Goal: Navigation & Orientation: Find specific page/section

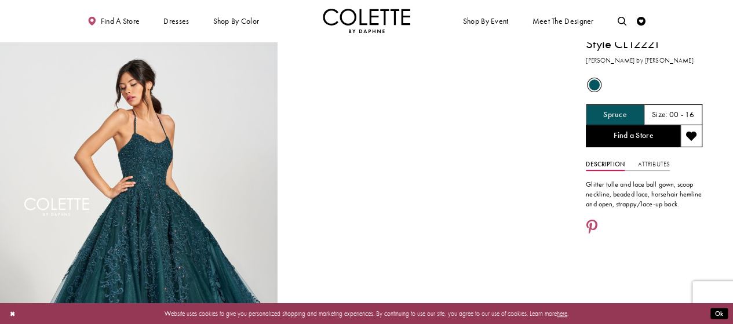
scroll to position [2, 0]
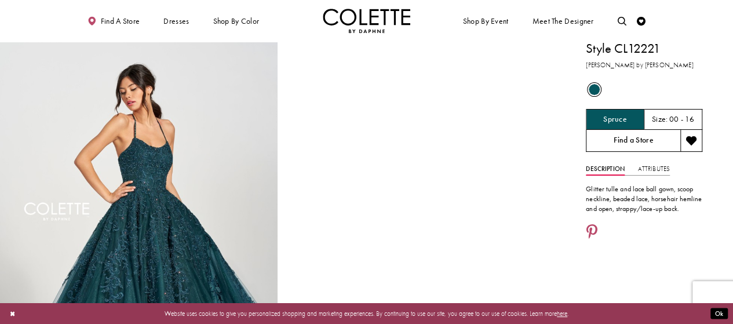
click at [643, 139] on link "Find a Store" at bounding box center [632, 141] width 94 height 22
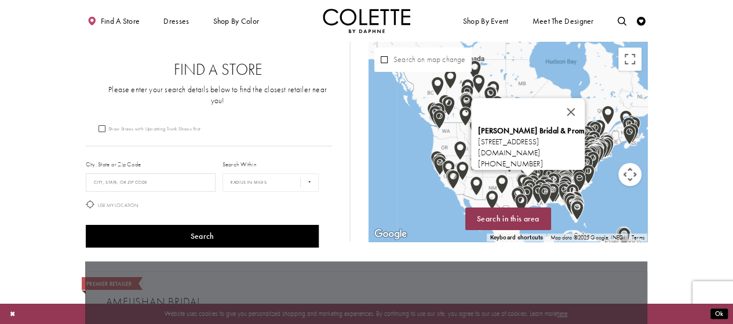
drag, startPoint x: 577, startPoint y: 189, endPoint x: 391, endPoint y: 136, distance: 192.7
click at [391, 136] on div "Jarvis Couture Bridal & Prom 7264 Old Jacksonville Hwy, Tyler, TX 75703, USA ja…" at bounding box center [507, 142] width 279 height 200
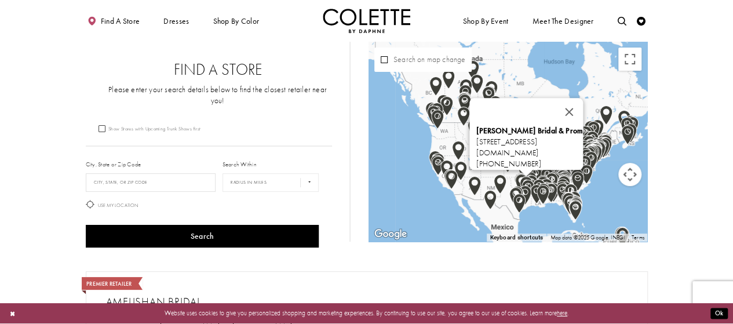
click at [584, 78] on div "Jarvis Couture Bridal & Prom 7264 Old Jacksonville Hwy, Tyler, TX 75703, USA ja…" at bounding box center [507, 142] width 279 height 200
click at [573, 79] on div "Jarvis Couture Bridal & Prom 7264 Old Jacksonville Hwy, Tyler, TX 75703, USA ja…" at bounding box center [507, 142] width 279 height 200
click at [582, 107] on button "Close" at bounding box center [568, 112] width 28 height 28
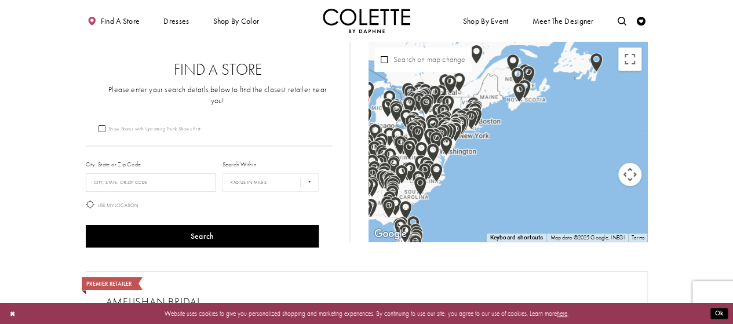
drag, startPoint x: 413, startPoint y: 127, endPoint x: 653, endPoint y: 260, distance: 274.3
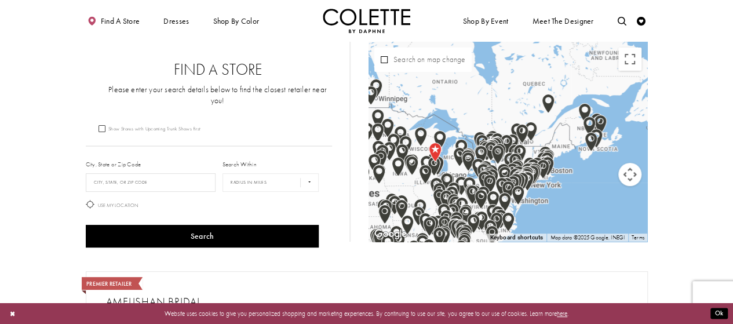
drag, startPoint x: 590, startPoint y: 170, endPoint x: 544, endPoint y: 121, distance: 66.8
click at [544, 121] on div "Map with store locations" at bounding box center [507, 142] width 279 height 200
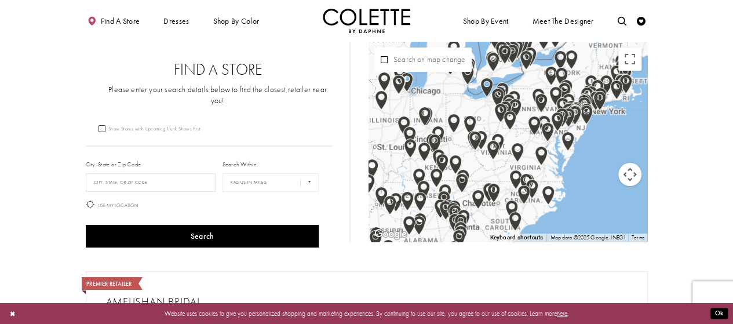
drag, startPoint x: 497, startPoint y: 169, endPoint x: 586, endPoint y: 64, distance: 137.6
click at [586, 64] on div "Map with store locations" at bounding box center [507, 142] width 279 height 200
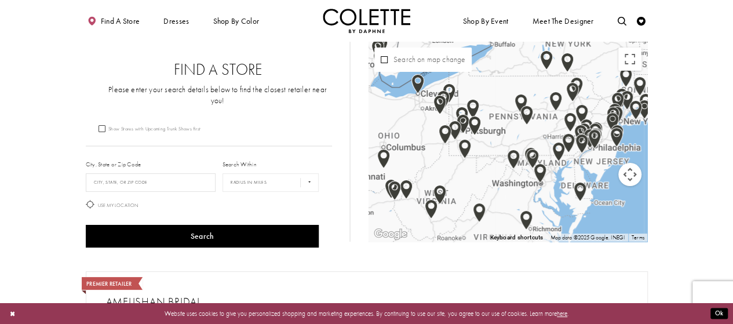
drag, startPoint x: 552, startPoint y: 139, endPoint x: 502, endPoint y: 137, distance: 50.4
click at [502, 137] on div "Map with store locations" at bounding box center [507, 142] width 279 height 200
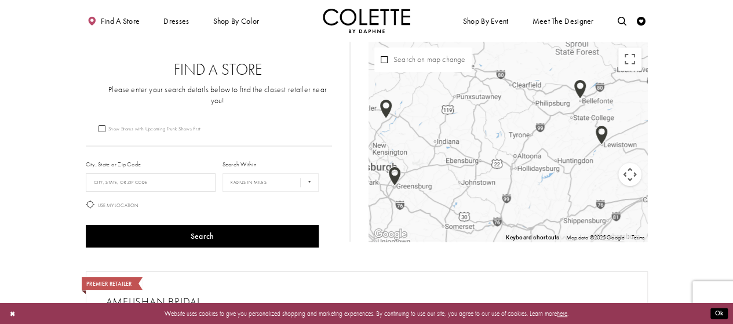
drag, startPoint x: 507, startPoint y: 104, endPoint x: 510, endPoint y: 159, distance: 55.1
click at [510, 159] on div "Map with store locations" at bounding box center [507, 142] width 279 height 200
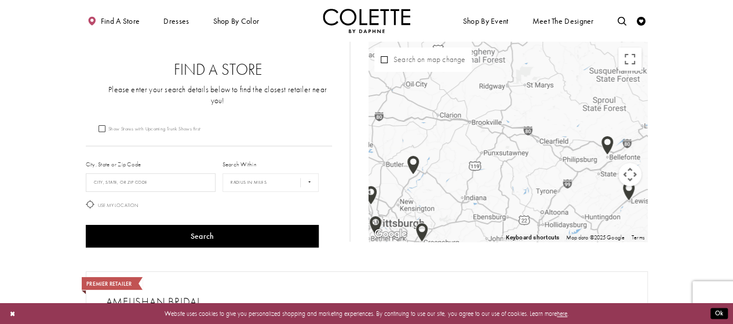
drag, startPoint x: 442, startPoint y: 154, endPoint x: 473, endPoint y: 211, distance: 65.0
click at [473, 211] on div "Map with store locations" at bounding box center [507, 142] width 279 height 200
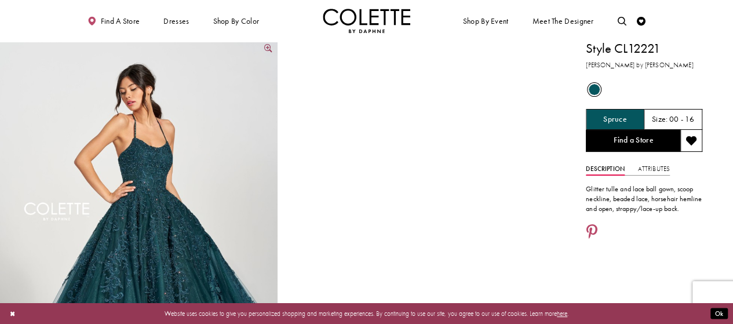
scroll to position [425, 0]
